Goal: Information Seeking & Learning: Learn about a topic

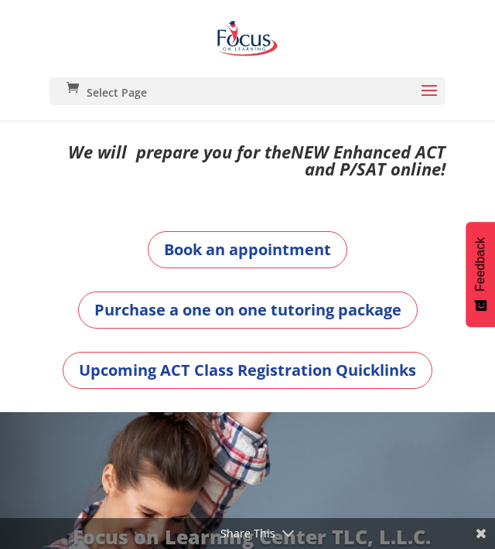
click at [433, 91] on span at bounding box center [429, 100] width 25 height 43
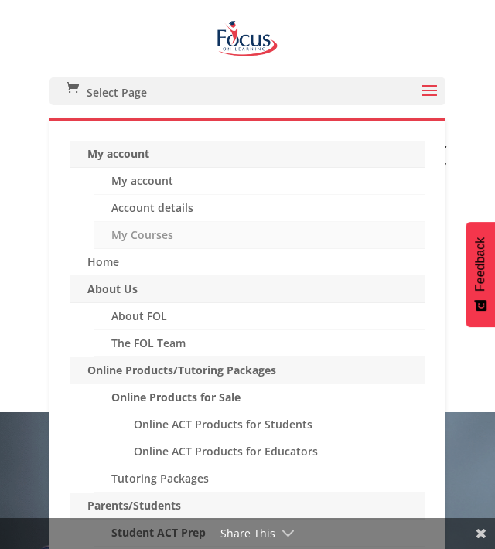
click at [152, 236] on link "My Courses" at bounding box center [259, 235] width 331 height 27
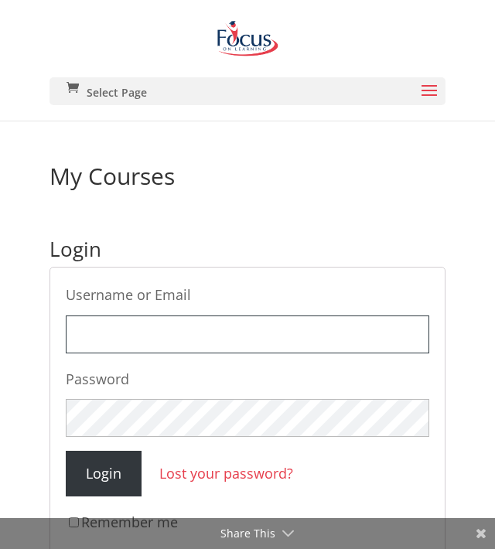
click at [140, 323] on input "Username or Email" at bounding box center [248, 335] width 364 height 38
type input "[EMAIL_ADDRESS][DOMAIN_NAME]"
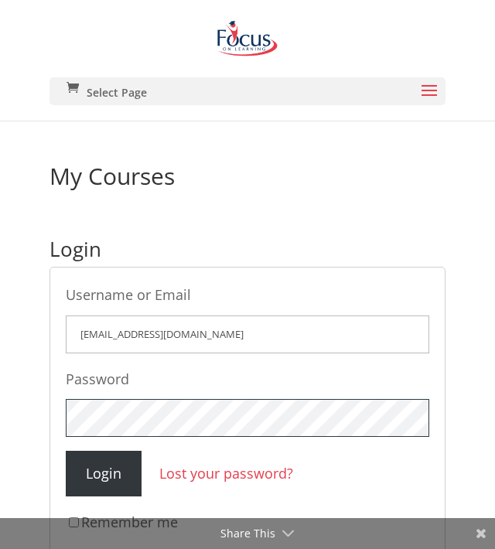
click at [66, 451] on input "Login" at bounding box center [104, 474] width 76 height 46
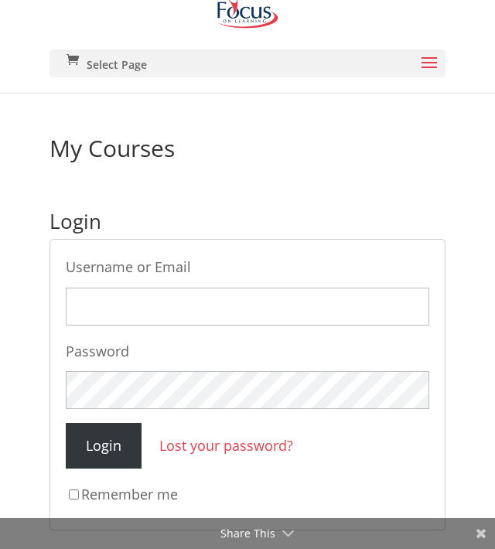
scroll to position [53, 0]
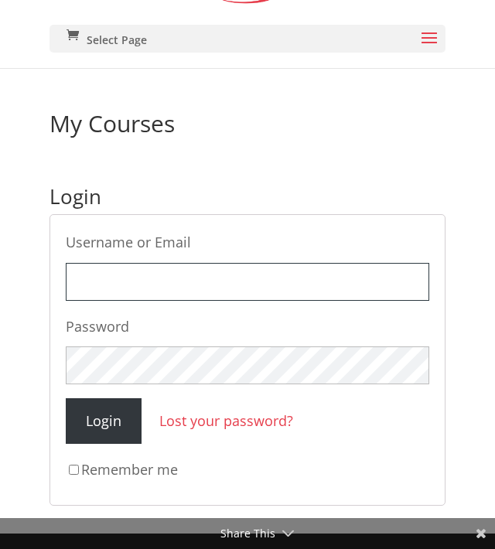
click at [121, 278] on input "Username or Email" at bounding box center [248, 282] width 364 height 38
type input "willfleury@icloud.com"
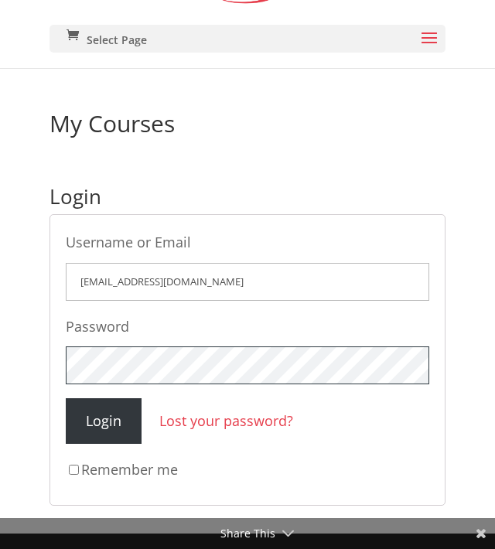
click at [66, 398] on input "Login" at bounding box center [104, 421] width 76 height 46
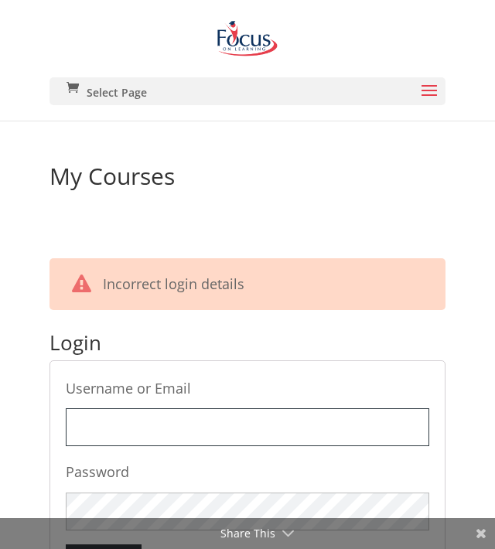
click at [152, 431] on input "Username or Email" at bounding box center [248, 427] width 364 height 38
type input "willfleury"
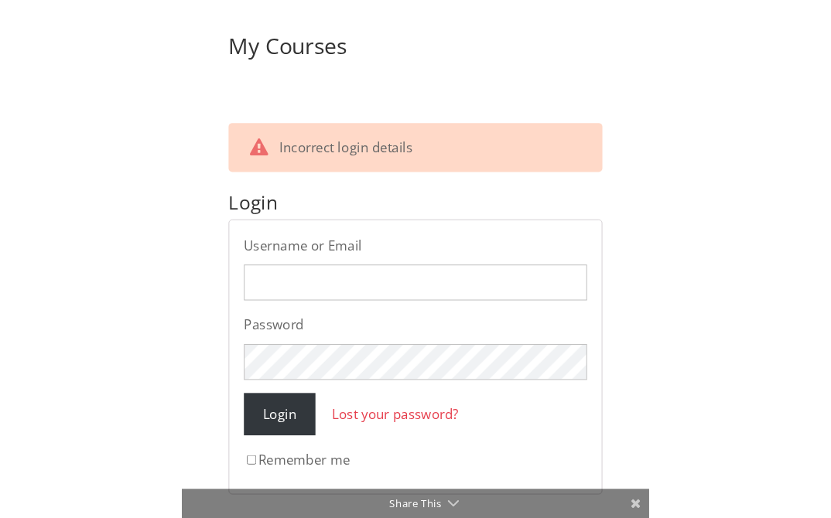
scroll to position [146, 0]
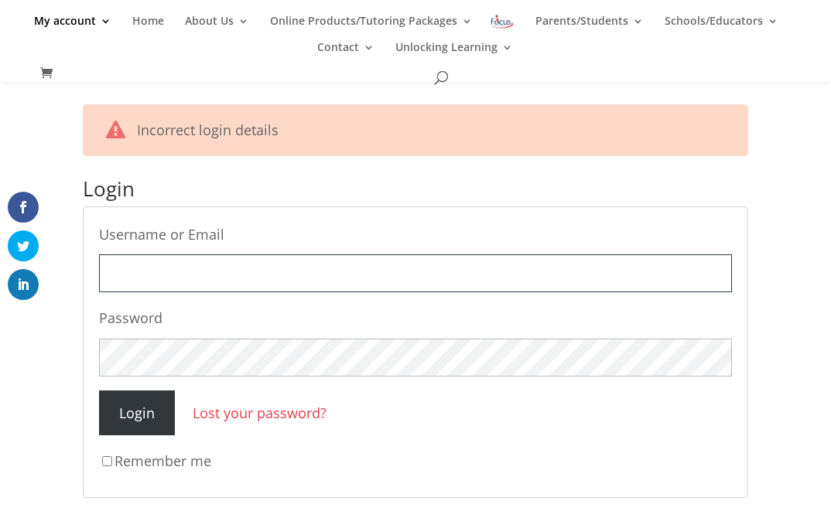
click at [289, 272] on input "Username or Email" at bounding box center [415, 273] width 632 height 38
type input "[EMAIL_ADDRESS][DOMAIN_NAME]"
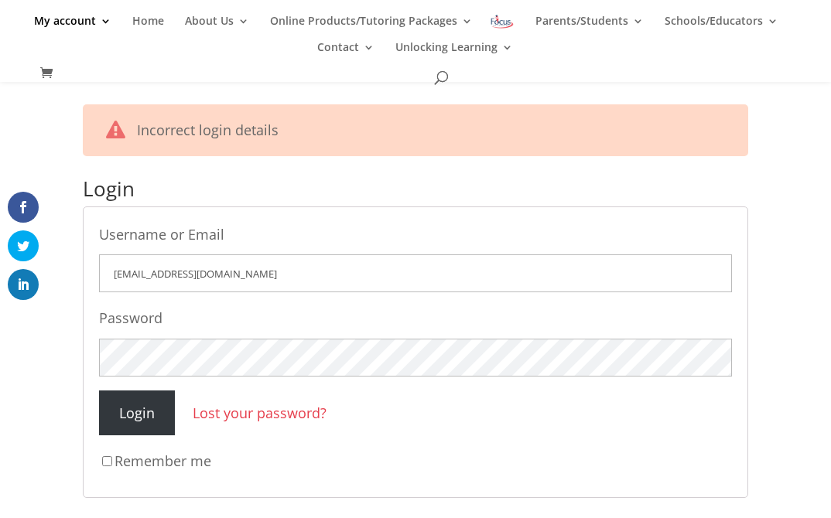
click at [172, 463] on label "Remember me" at bounding box center [415, 461] width 632 height 24
click at [112, 463] on input "Remember me" at bounding box center [107, 461] width 10 height 10
checkbox input "true"
click at [152, 426] on input "Login" at bounding box center [137, 414] width 76 height 46
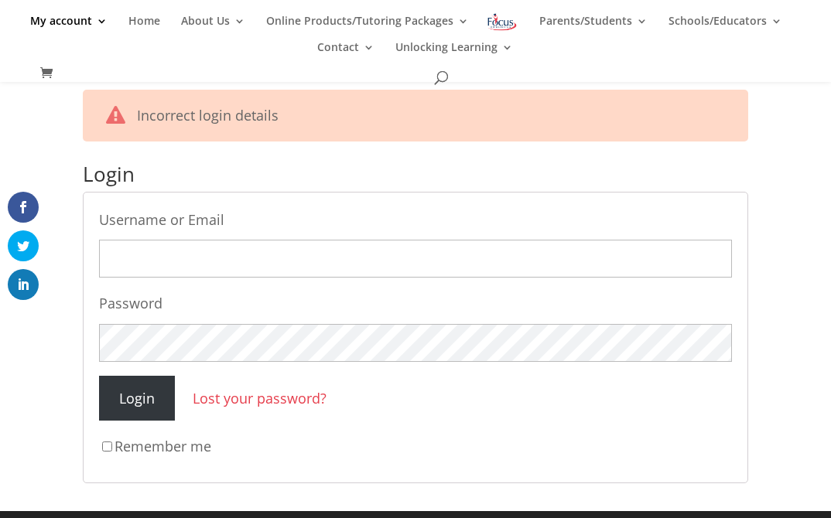
scroll to position [138, 0]
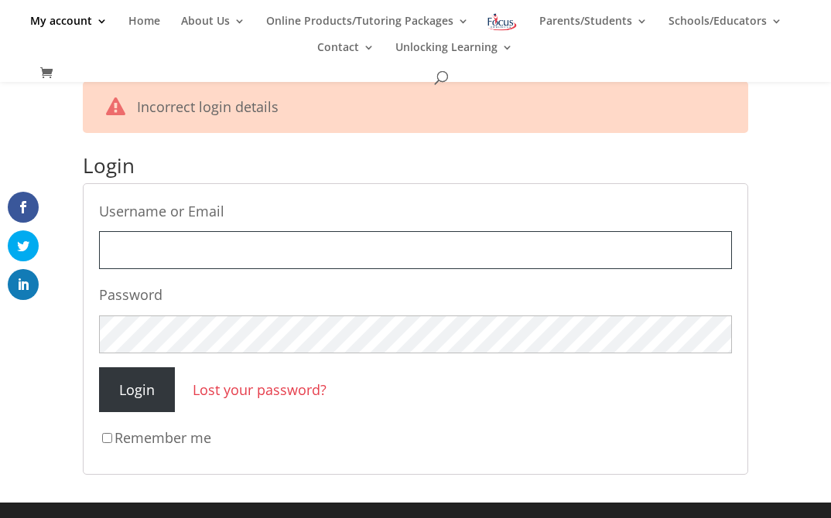
click at [266, 254] on input "Username or Email" at bounding box center [415, 250] width 632 height 38
type input "willfleury"
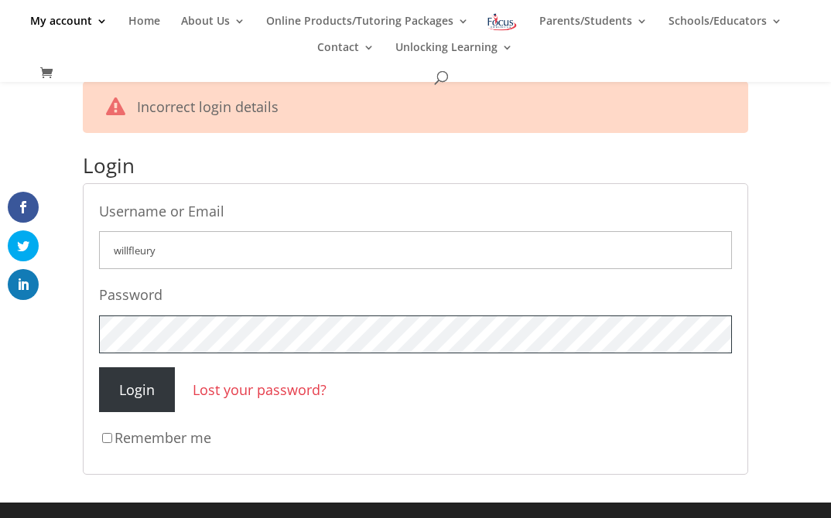
click at [99, 367] on input "Login" at bounding box center [137, 390] width 76 height 46
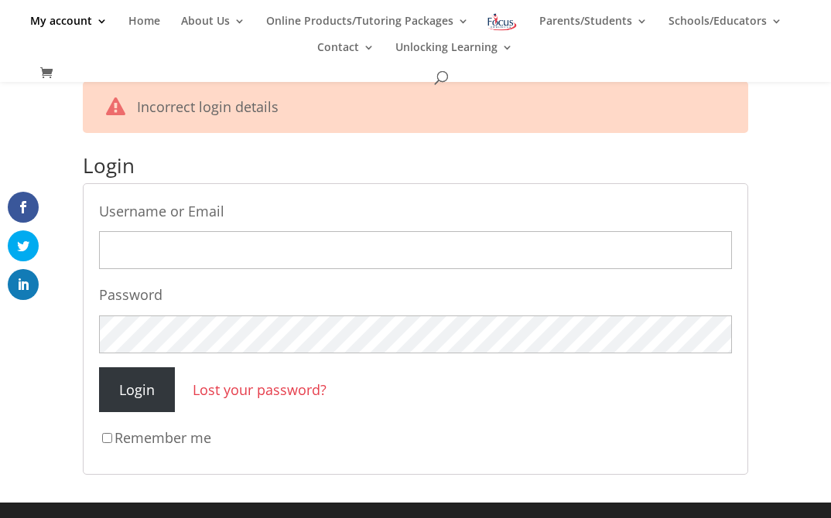
scroll to position [138, 0]
click at [211, 260] on input "Username or Email" at bounding box center [415, 250] width 632 height 38
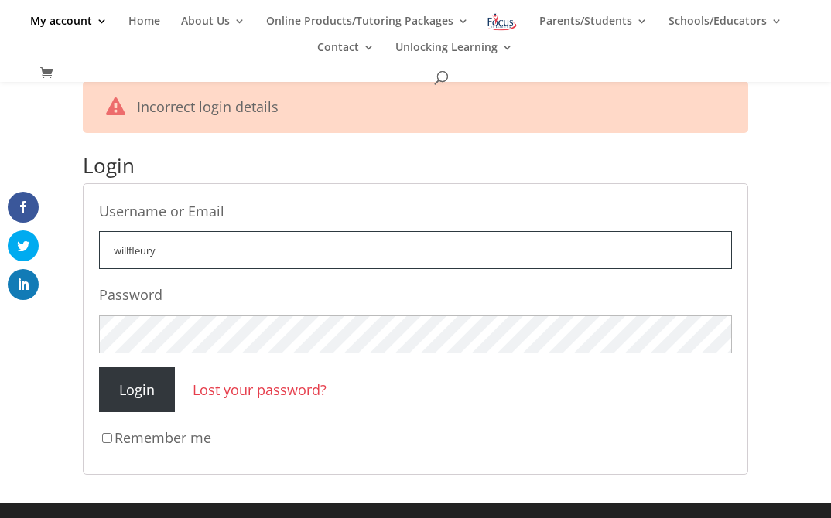
type input "willfleury"
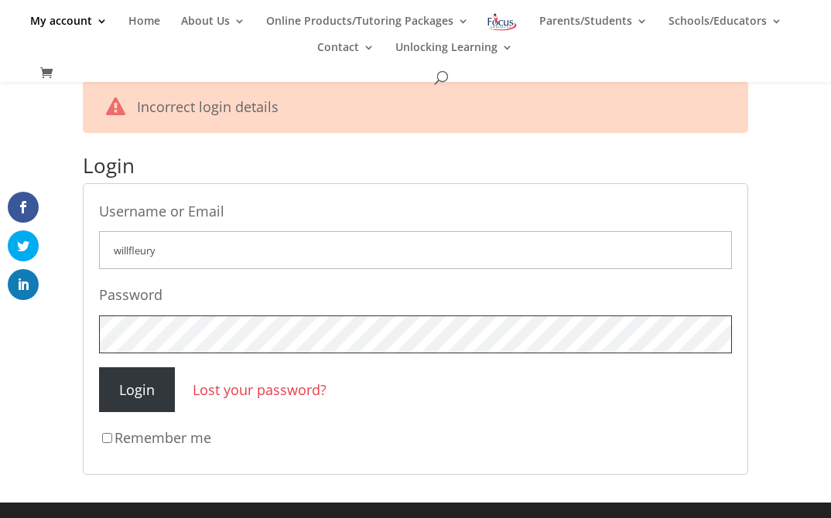
click at [99, 367] on input "Login" at bounding box center [137, 390] width 76 height 46
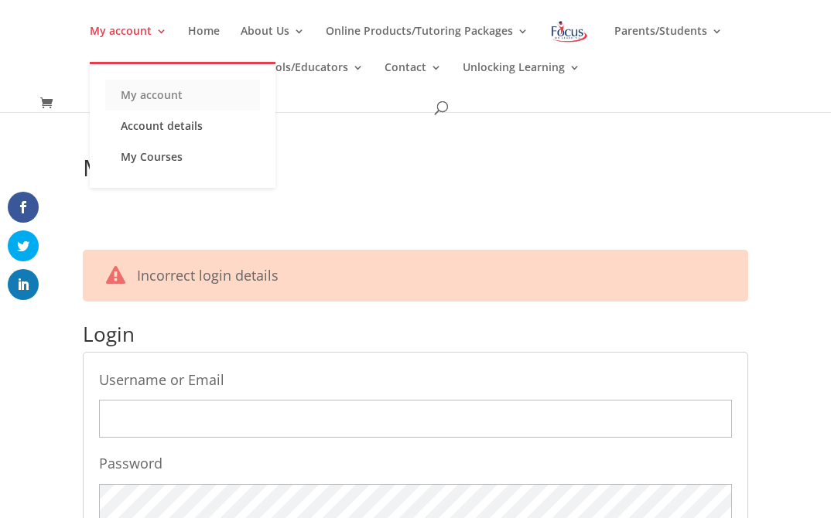
click at [105, 94] on link "My account" at bounding box center [182, 95] width 155 height 31
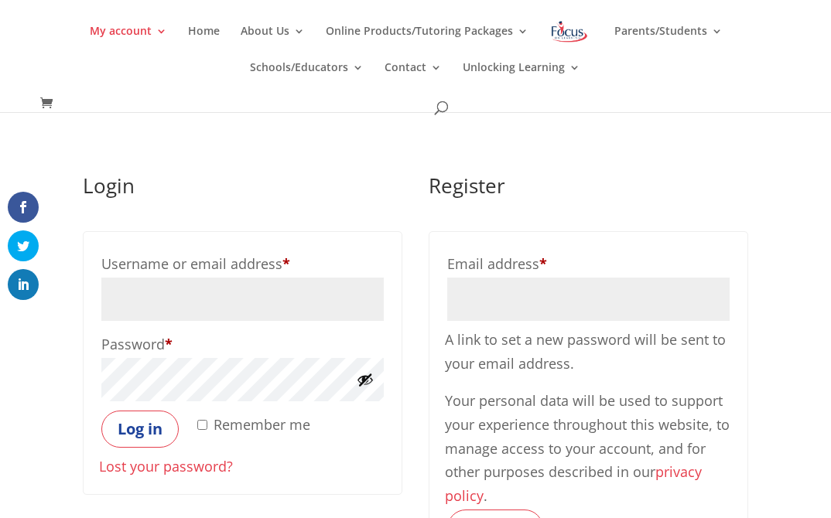
click at [200, 303] on input "Username or email address * Required" at bounding box center [242, 299] width 282 height 43
type input "[EMAIL_ADDRESS][DOMAIN_NAME]"
click at [232, 304] on input "[EMAIL_ADDRESS][DOMAIN_NAME]" at bounding box center [242, 299] width 282 height 43
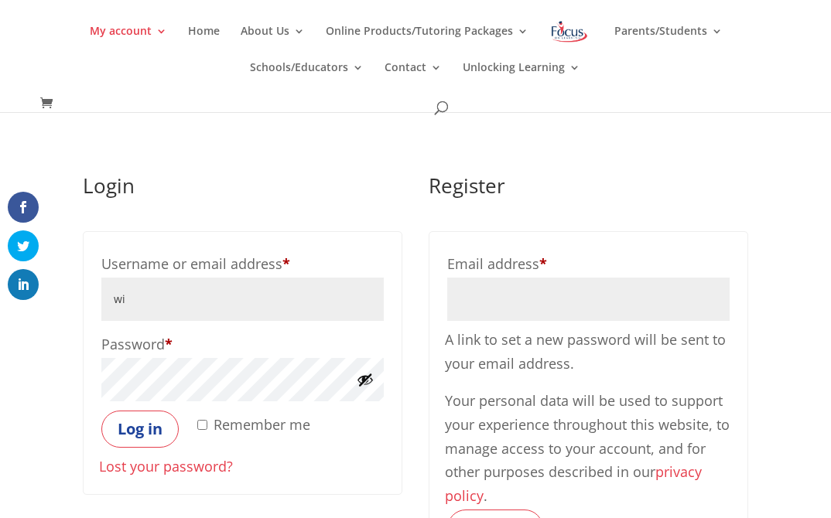
type input "[EMAIL_ADDRESS][DOMAIN_NAME]"
click at [101, 411] on button "Log in" at bounding box center [139, 429] width 77 height 37
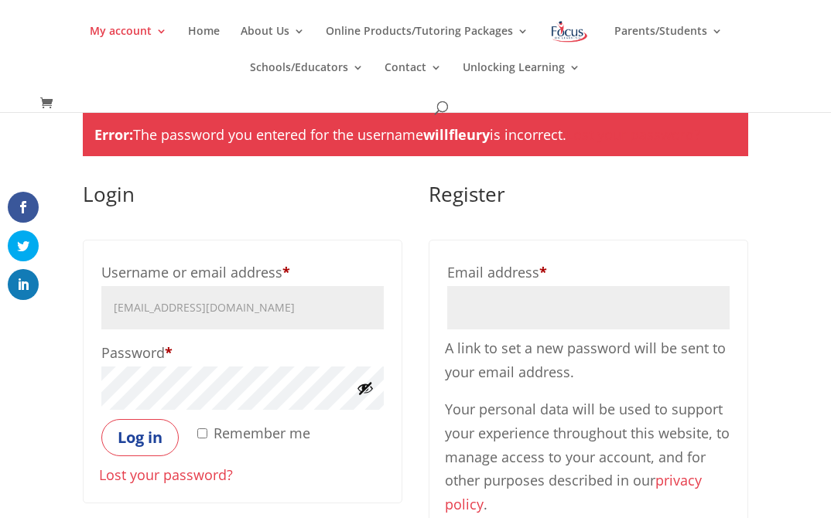
scroll to position [60, 0]
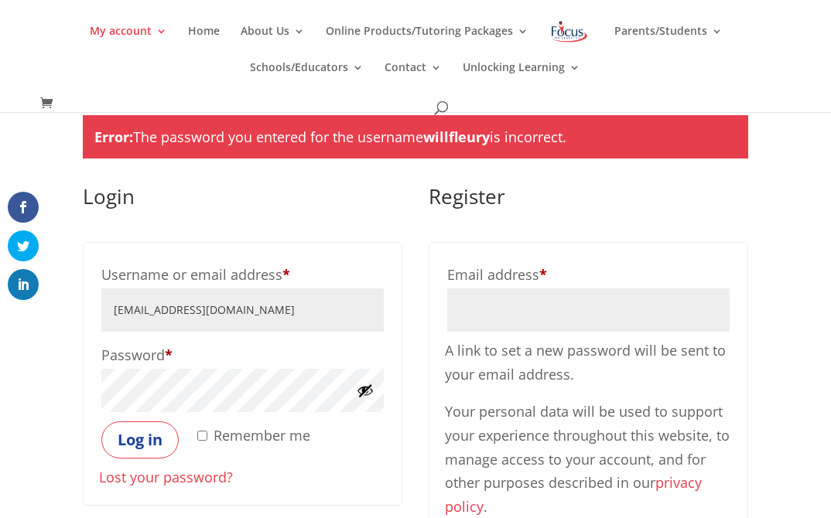
click at [203, 310] on input "[EMAIL_ADDRESS][DOMAIN_NAME]" at bounding box center [242, 310] width 282 height 43
click at [251, 309] on input "[EMAIL_ADDRESS][DOMAIN_NAME]" at bounding box center [242, 310] width 282 height 43
click at [251, 309] on input "willfleury@icloud.com" at bounding box center [242, 310] width 282 height 43
type input "willfleury"
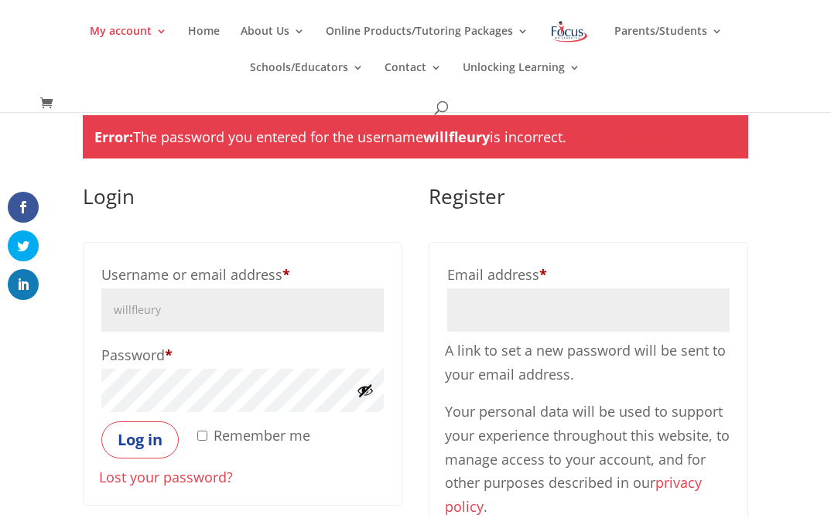
click at [101, 422] on button "Log in" at bounding box center [139, 440] width 77 height 37
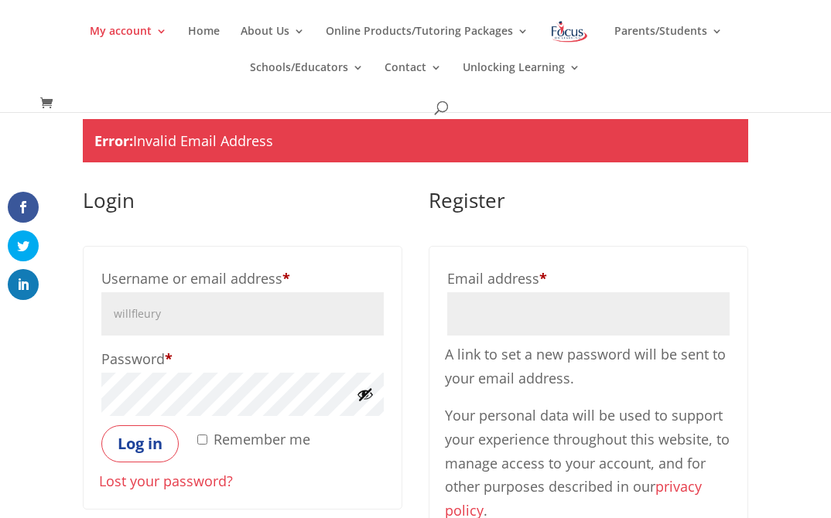
scroll to position [55, 0]
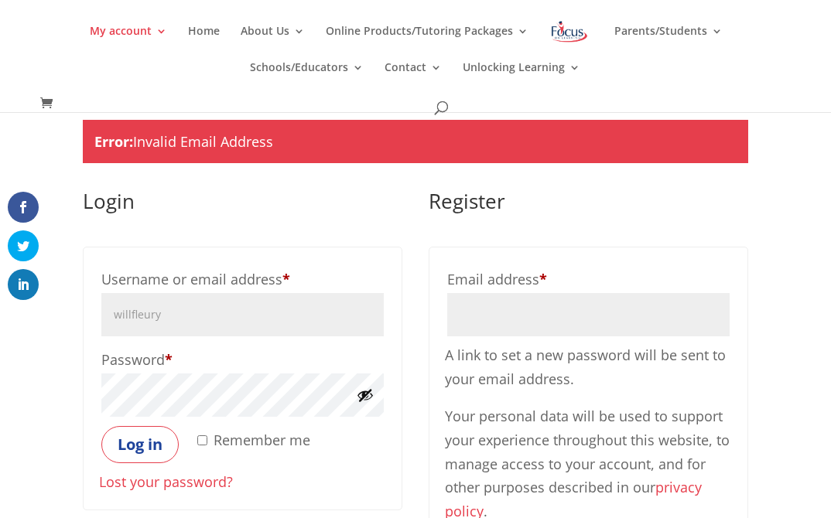
click at [214, 486] on link "Lost your password?" at bounding box center [166, 482] width 134 height 19
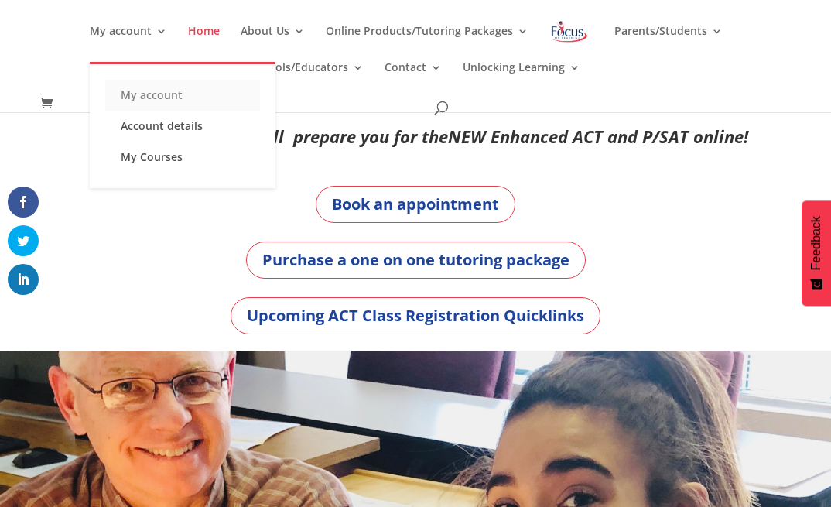
click at [105, 97] on link "My account" at bounding box center [182, 95] width 155 height 31
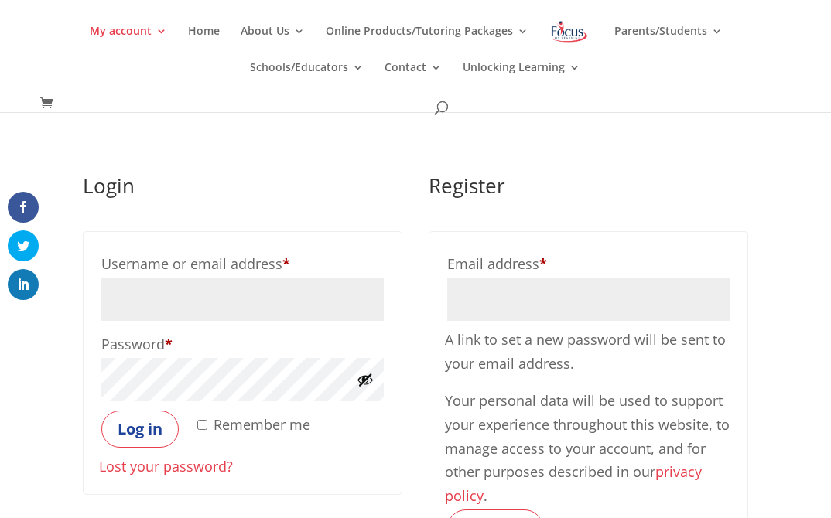
click at [233, 314] on input "Username or email address * Required" at bounding box center [242, 299] width 282 height 43
type input "willfleury"
click at [134, 433] on button "Log in" at bounding box center [139, 429] width 77 height 37
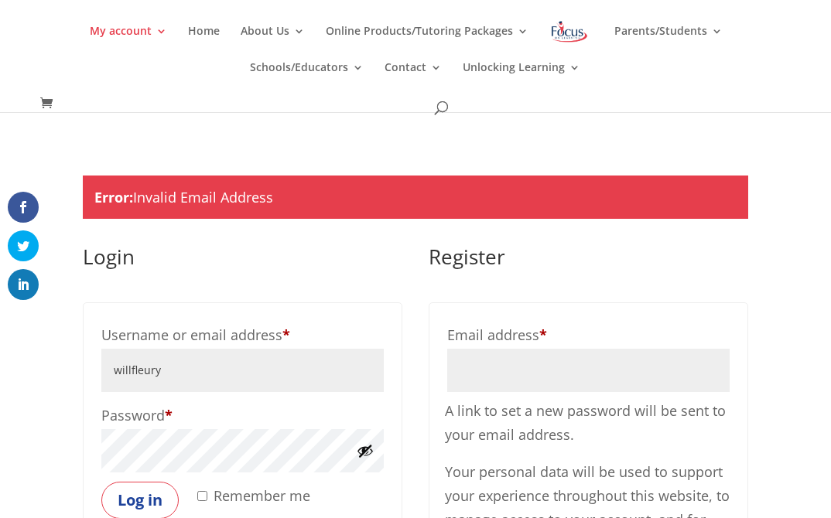
click at [186, 371] on input "willfleury" at bounding box center [242, 370] width 282 height 43
type input "[EMAIL_ADDRESS][DOMAIN_NAME]"
click at [101, 482] on button "Log in" at bounding box center [139, 500] width 77 height 37
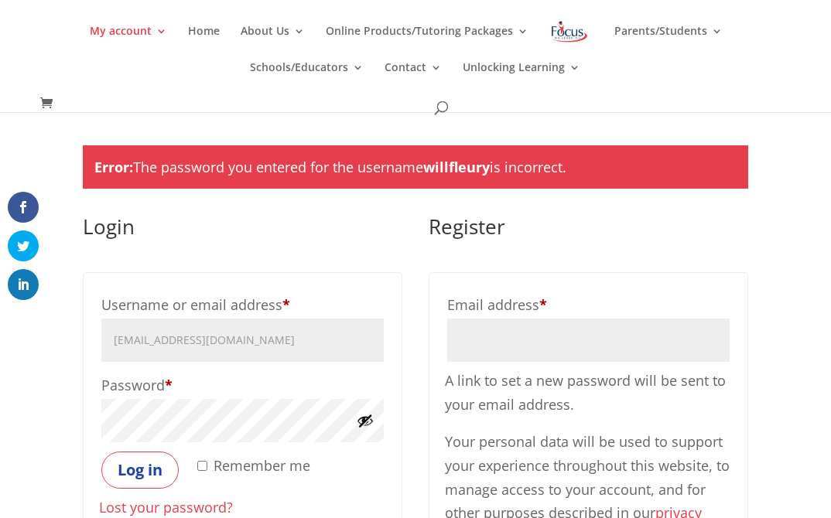
scroll to position [36, 0]
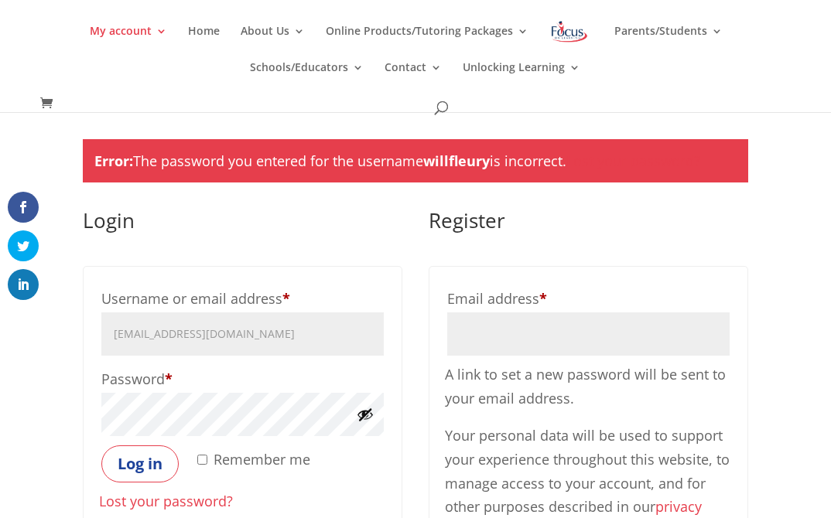
click at [363, 418] on button "Show password" at bounding box center [365, 414] width 17 height 17
click at [101, 446] on button "Log in" at bounding box center [139, 464] width 77 height 37
click at [162, 460] on button "Log in" at bounding box center [139, 464] width 77 height 37
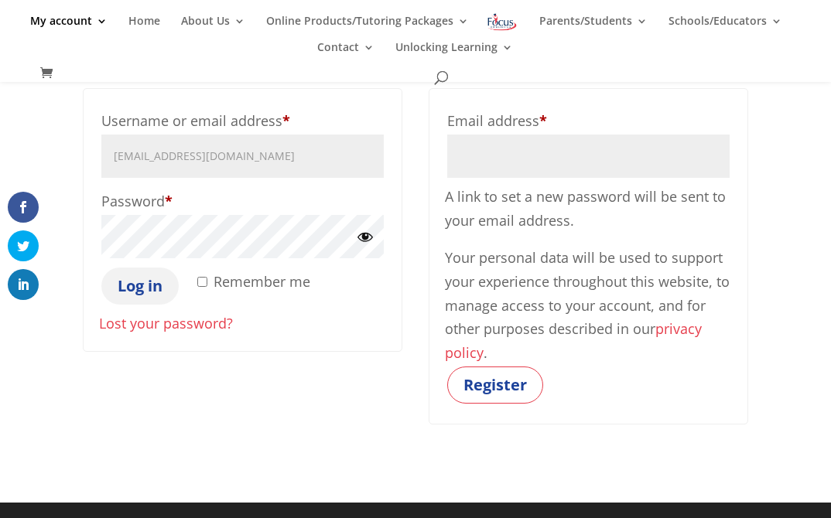
scroll to position [183, 0]
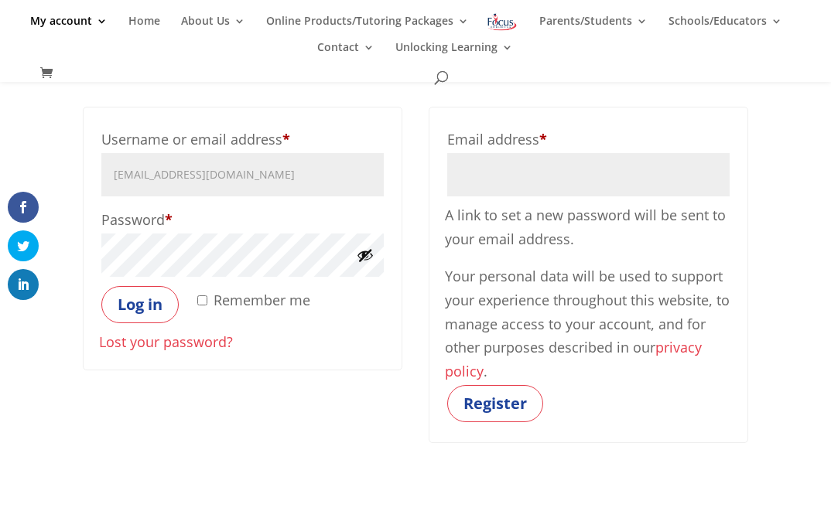
scroll to position [162, 0]
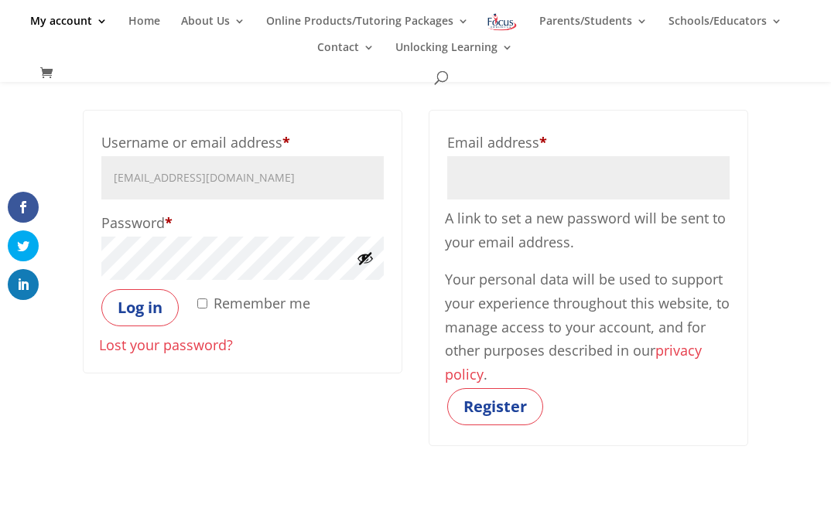
click at [161, 346] on link "Lost your password?" at bounding box center [166, 345] width 134 height 19
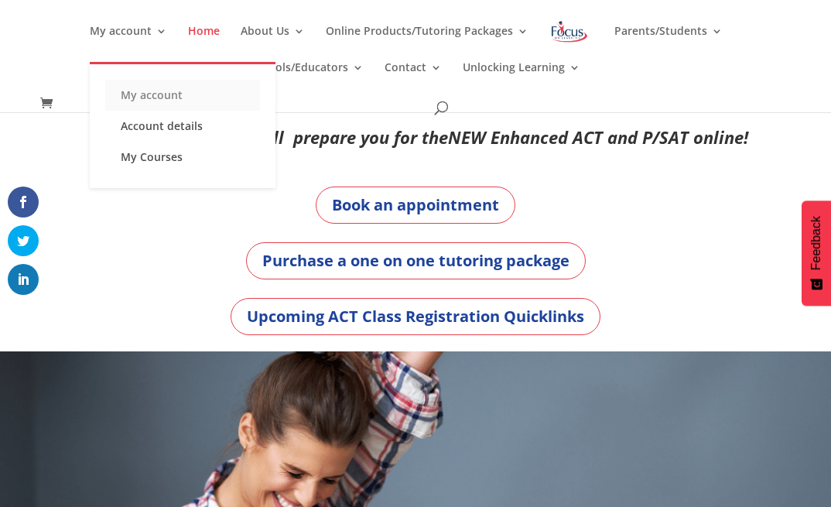
click at [105, 80] on link "My account" at bounding box center [182, 95] width 155 height 31
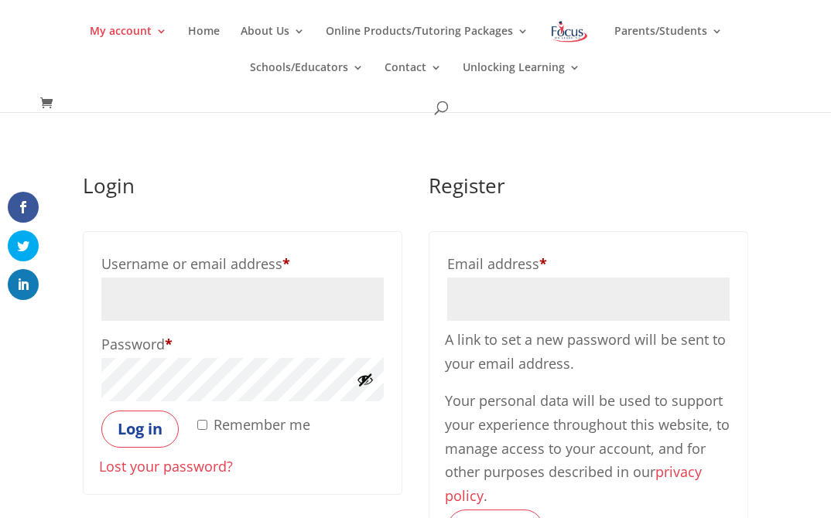
click at [159, 303] on input "Username or email address * Required" at bounding box center [242, 299] width 282 height 43
type input "[EMAIL_ADDRESS][DOMAIN_NAME]"
click at [367, 381] on button "Show password" at bounding box center [365, 379] width 17 height 17
click at [140, 433] on button "Log in" at bounding box center [139, 429] width 77 height 37
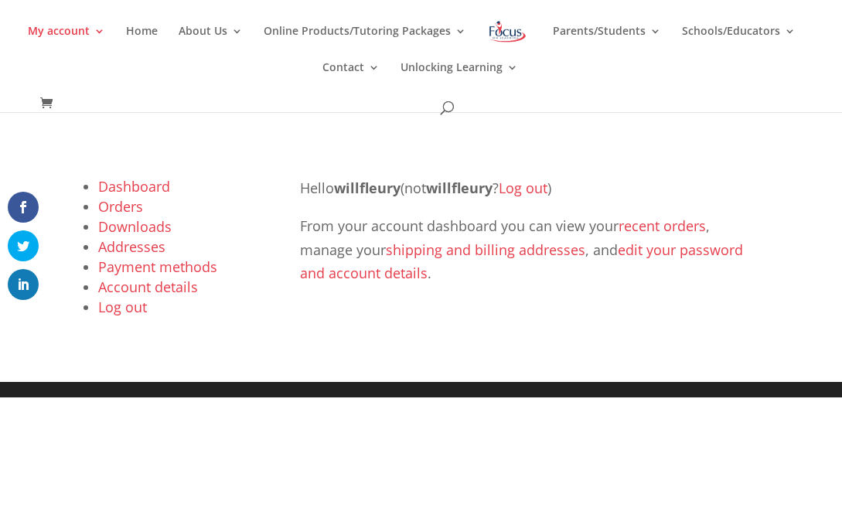
click at [129, 229] on link "Downloads" at bounding box center [134, 226] width 73 height 19
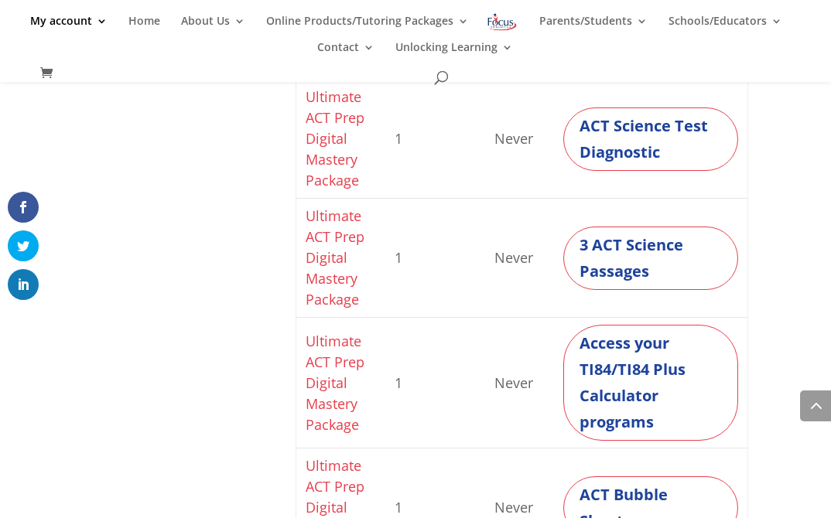
scroll to position [1215, 0]
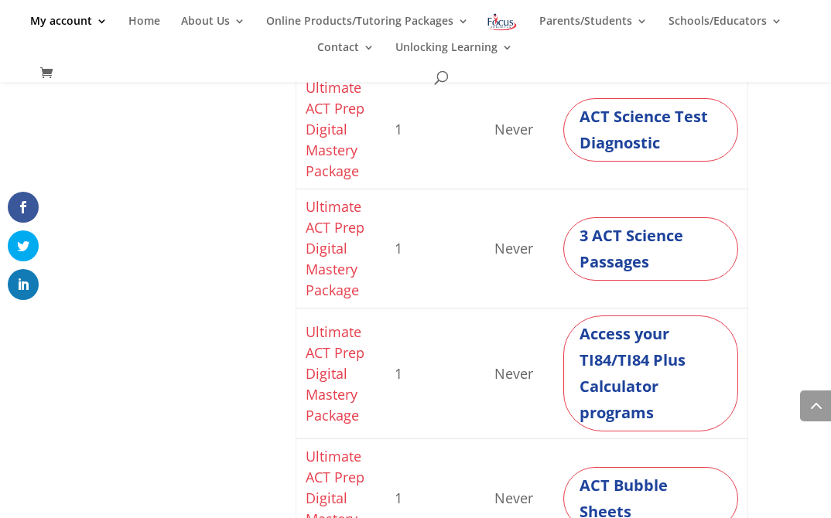
click at [331, 271] on link "Ultimate ACT Prep Digital Mastery Package" at bounding box center [335, 248] width 59 height 102
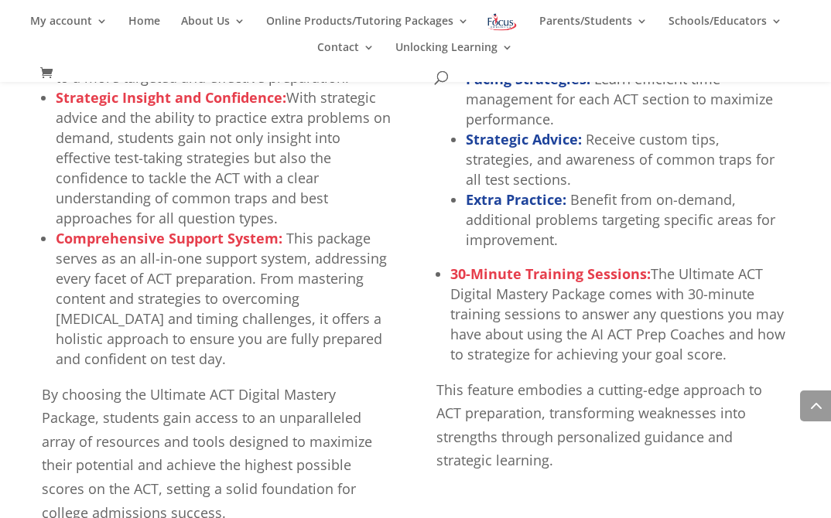
scroll to position [1318, 0]
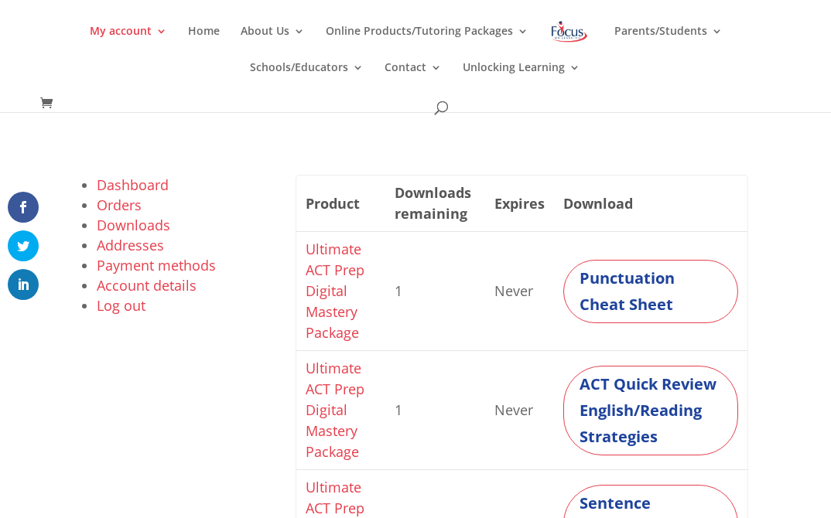
click at [126, 186] on link "Dashboard" at bounding box center [133, 185] width 72 height 19
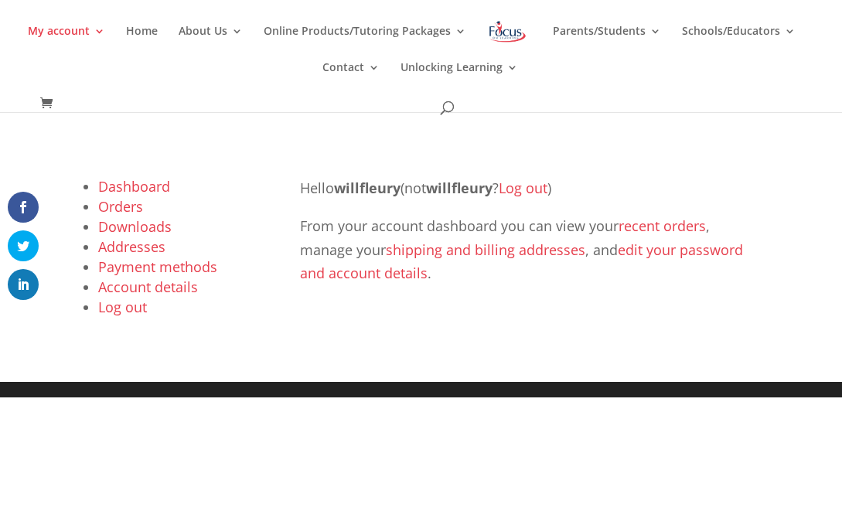
click link "Payment methods"
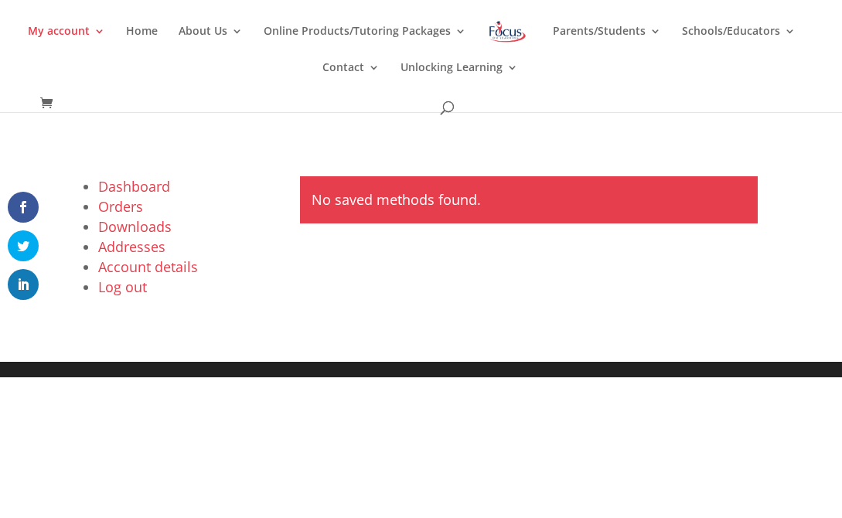
click at [128, 267] on link "Account details" at bounding box center [148, 267] width 100 height 19
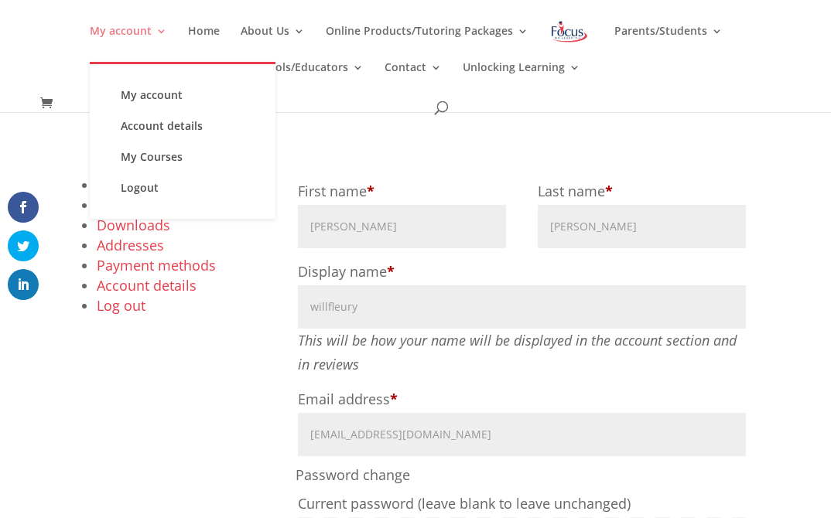
click at [90, 32] on link "My account" at bounding box center [128, 44] width 77 height 36
click at [105, 155] on link "My Courses" at bounding box center [182, 157] width 155 height 31
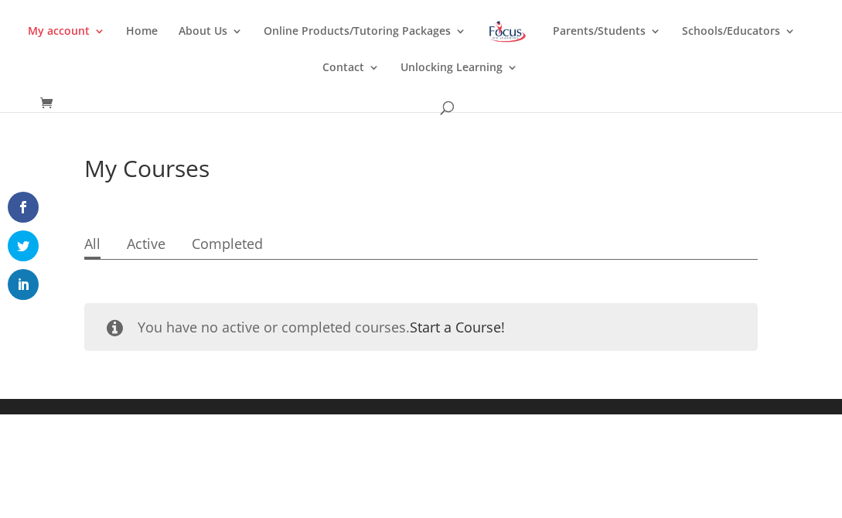
click at [462, 329] on link "Start a Course!" at bounding box center [457, 327] width 95 height 19
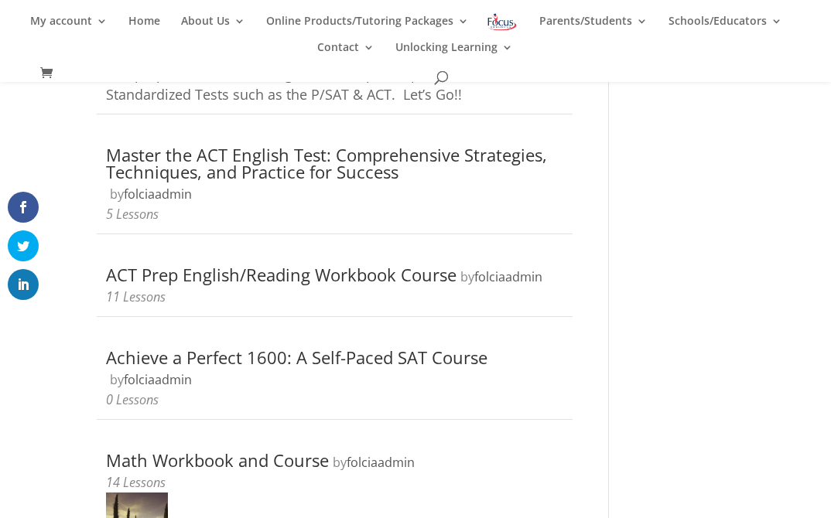
scroll to position [309, 0]
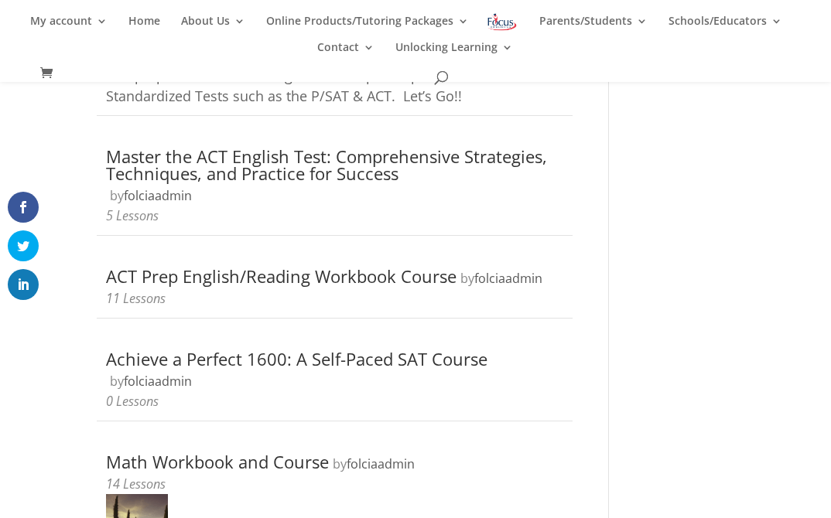
click at [369, 156] on link "Master the ACT English Test: Comprehensive Strategies, Techniques, and Practice…" at bounding box center [326, 165] width 441 height 40
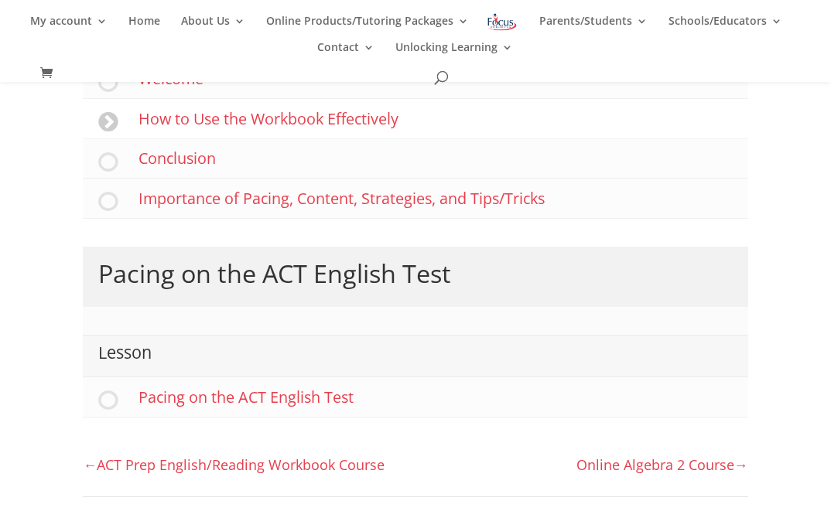
scroll to position [398, 0]
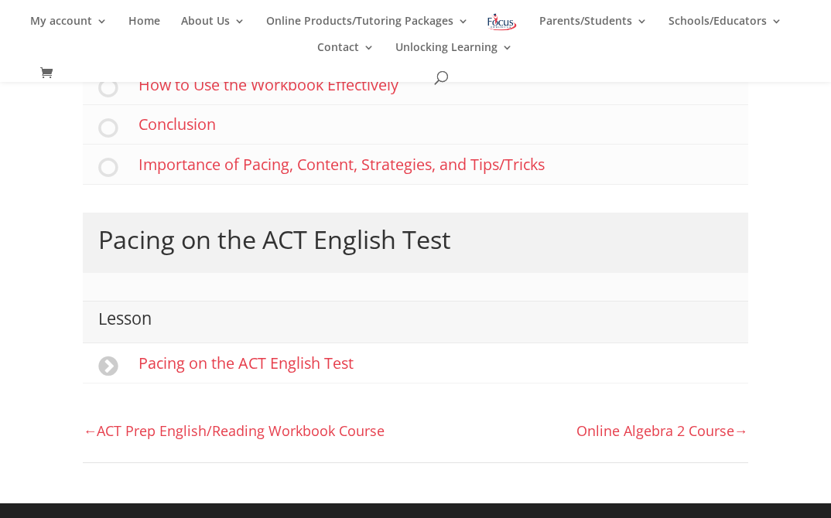
click at [173, 366] on link "Pacing on the ACT English Test" at bounding box center [415, 362] width 664 height 39
